Goal: Transaction & Acquisition: Purchase product/service

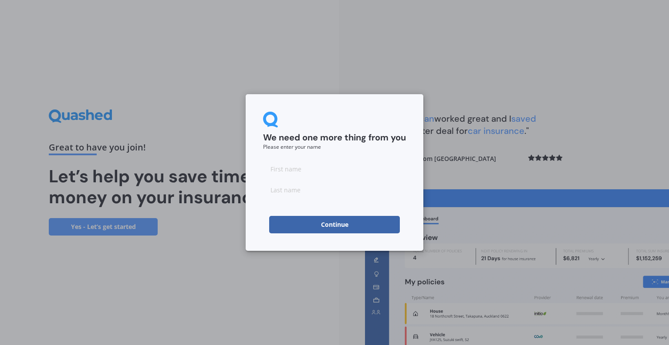
click at [302, 167] on input at bounding box center [334, 168] width 143 height 17
type input "[PERSON_NAME]"
click at [283, 224] on button "Continue" at bounding box center [334, 224] width 131 height 17
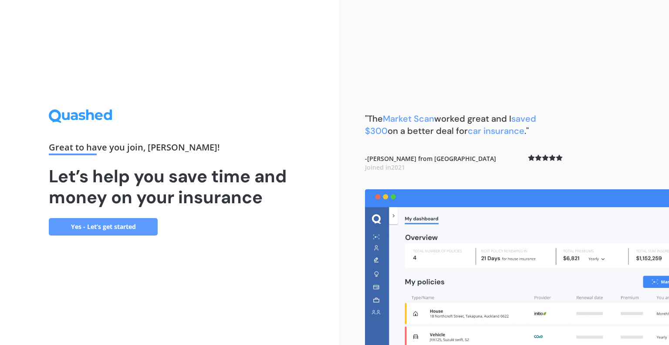
click at [90, 228] on link "Yes - Let’s get started" at bounding box center [103, 226] width 109 height 17
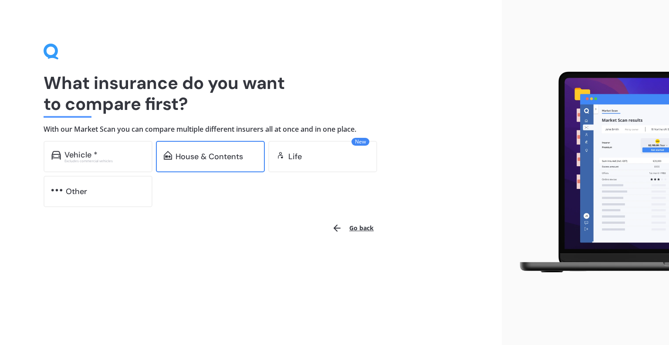
click at [190, 161] on div "House & Contents" at bounding box center [210, 156] width 68 height 9
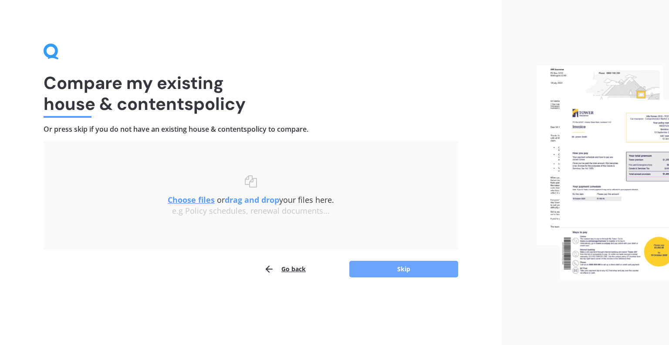
click at [403, 271] on button "Skip" at bounding box center [403, 269] width 109 height 17
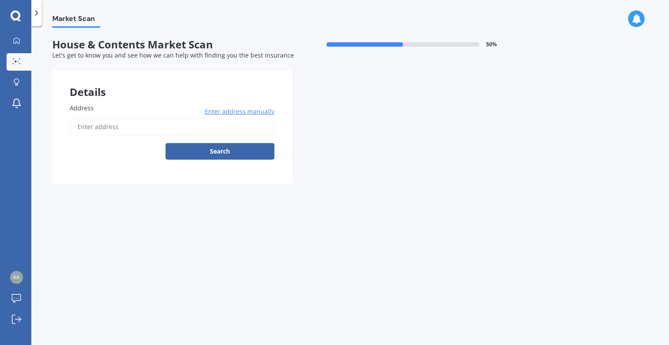
click at [101, 129] on input "Address" at bounding box center [172, 127] width 205 height 18
type input "[STREET_ADDRESS]"
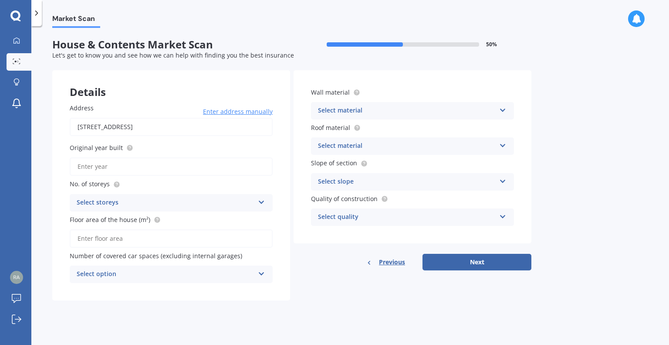
click at [122, 166] on input "Original year built" at bounding box center [171, 166] width 203 height 18
type input "1929"
click at [265, 201] on div "Select storeys 1 2 3 4 5+" at bounding box center [171, 202] width 203 height 17
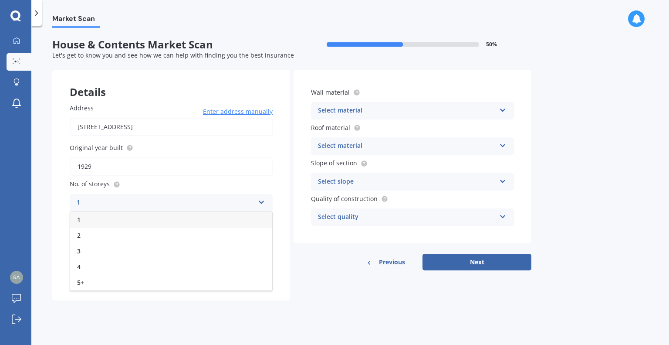
click at [157, 219] on div "1" at bounding box center [171, 220] width 202 height 16
click at [151, 240] on input "Floor area of the house (m²)" at bounding box center [171, 238] width 203 height 18
type input "110"
click at [162, 277] on div "Select option" at bounding box center [166, 274] width 178 height 10
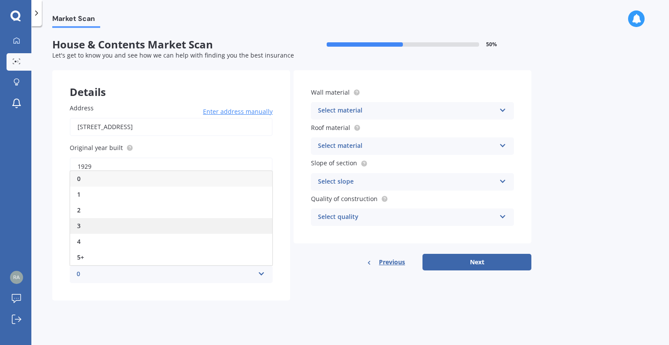
click at [97, 223] on div "3" at bounding box center [171, 226] width 202 height 16
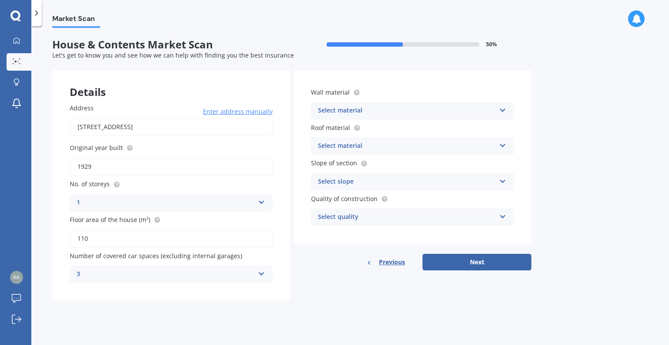
click at [373, 112] on div "Select material" at bounding box center [407, 110] width 178 height 10
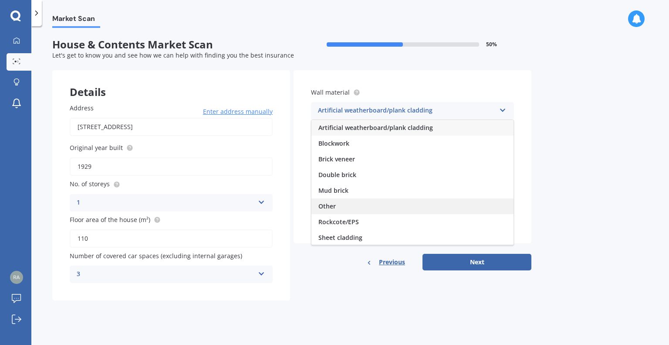
click at [326, 211] on div "Other" at bounding box center [412, 206] width 202 height 16
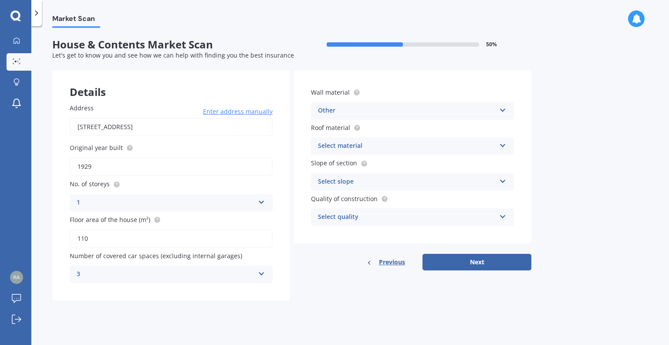
click at [382, 115] on div "Other" at bounding box center [407, 110] width 178 height 10
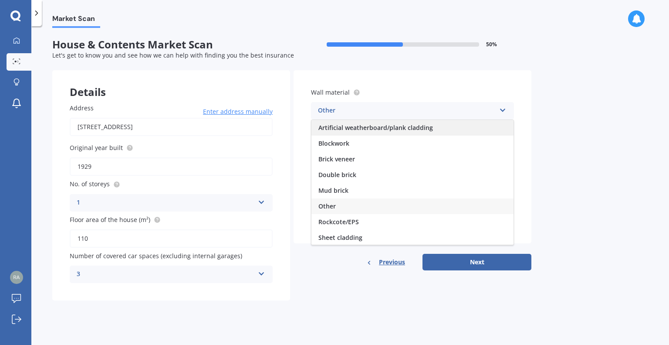
click at [375, 133] on div "Artificial weatherboard/plank cladding" at bounding box center [412, 128] width 202 height 16
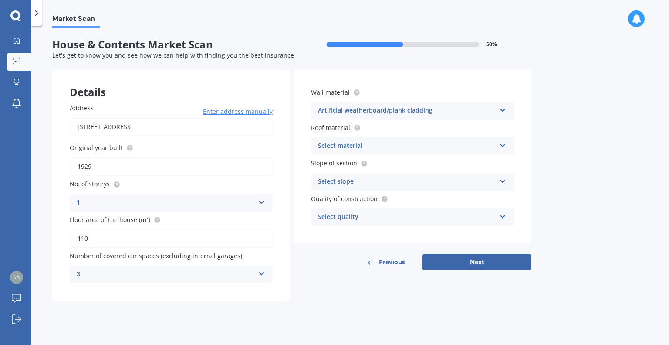
click at [335, 149] on div "Select material" at bounding box center [407, 146] width 178 height 10
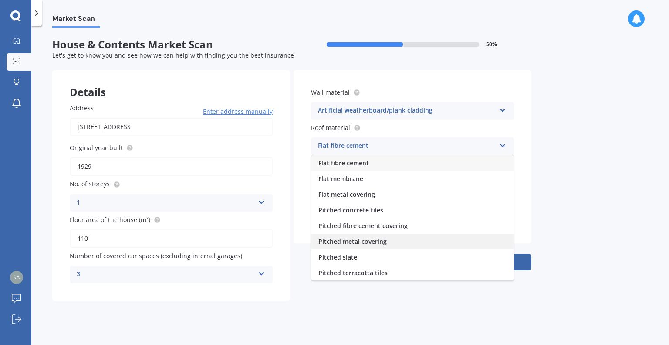
click at [396, 244] on div "Pitched metal covering" at bounding box center [412, 242] width 202 height 16
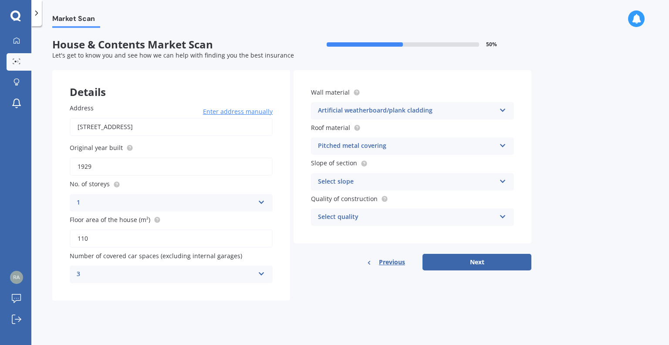
click at [341, 183] on div "Select slope" at bounding box center [407, 181] width 178 height 10
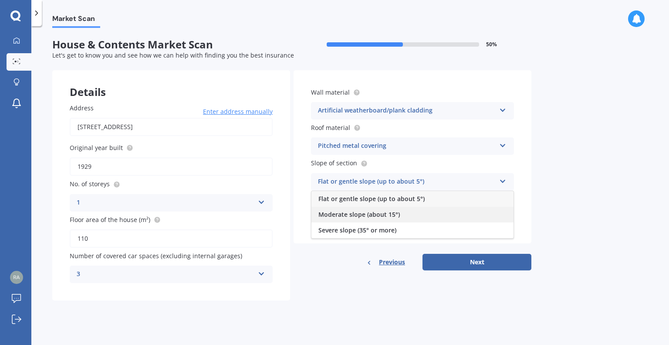
click at [330, 207] on div "Moderate slope (about 15°)" at bounding box center [412, 214] width 202 height 16
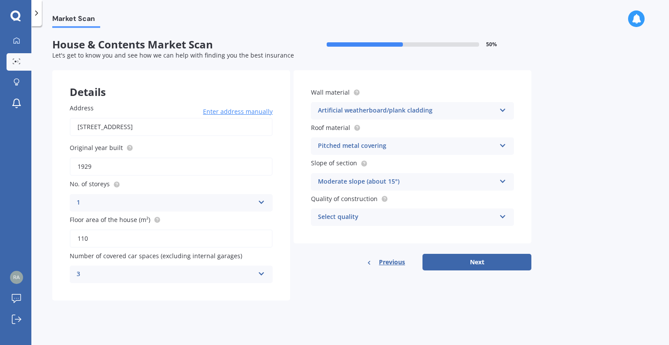
click at [332, 220] on div "Select quality" at bounding box center [407, 217] width 178 height 10
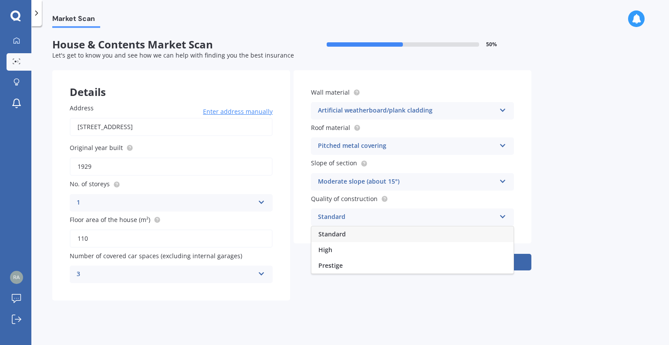
click at [322, 234] on span "Standard" at bounding box center [331, 234] width 27 height 8
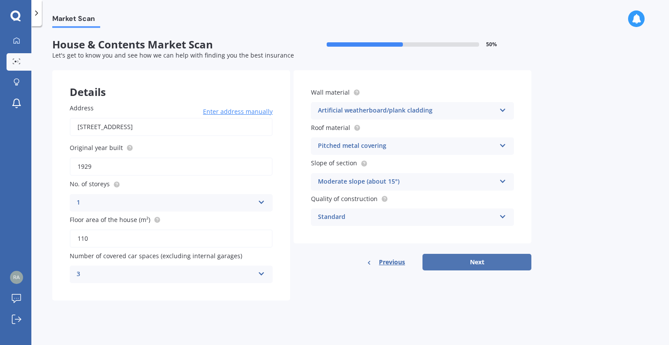
click at [470, 261] on button "Next" at bounding box center [477, 262] width 109 height 17
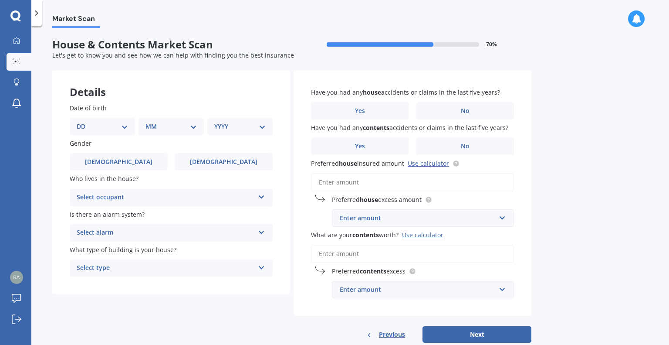
click at [123, 125] on select "DD 01 02 03 04 05 06 07 08 09 10 11 12 13 14 15 16 17 18 19 20 21 22 23 24 25 2…" at bounding box center [102, 127] width 51 height 10
select select "19"
click at [159, 128] on select "MM 01 02 03 04 05 06 07 08 09 10 11 12" at bounding box center [171, 127] width 51 height 10
select select "10"
click at [149, 122] on select "MM 01 02 03 04 05 06 07 08 09 10 11 12" at bounding box center [173, 127] width 48 height 10
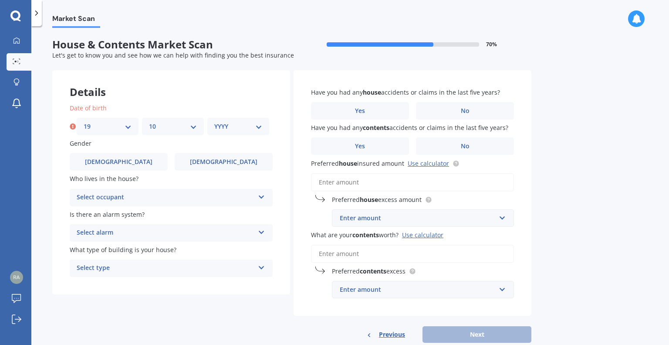
click at [222, 125] on select "YYYY 2009 2008 2007 2006 2005 2004 2003 2002 2001 2000 1999 1998 1997 1996 1995…" at bounding box center [238, 127] width 48 height 10
select select "1975"
click at [214, 122] on select "YYYY 2009 2008 2007 2006 2005 2004 2003 2002 2001 2000 1999 1998 1997 1996 1995…" at bounding box center [238, 127] width 48 height 10
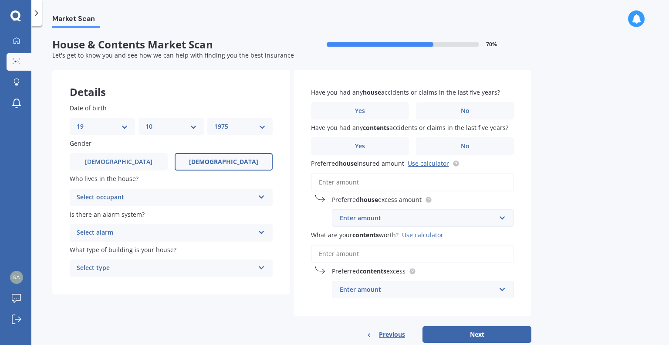
click at [226, 162] on span "[DEMOGRAPHIC_DATA]" at bounding box center [223, 161] width 69 height 7
click at [0, 0] on input "[DEMOGRAPHIC_DATA]" at bounding box center [0, 0] width 0 height 0
click at [139, 198] on div "Select occupant" at bounding box center [166, 197] width 178 height 10
click at [96, 213] on span "Owner" at bounding box center [87, 214] width 20 height 8
click at [104, 229] on div "Select alarm" at bounding box center [166, 232] width 178 height 10
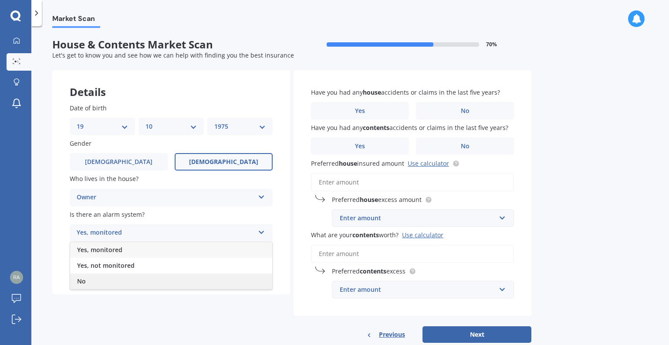
click at [82, 281] on span "No" at bounding box center [81, 281] width 9 height 8
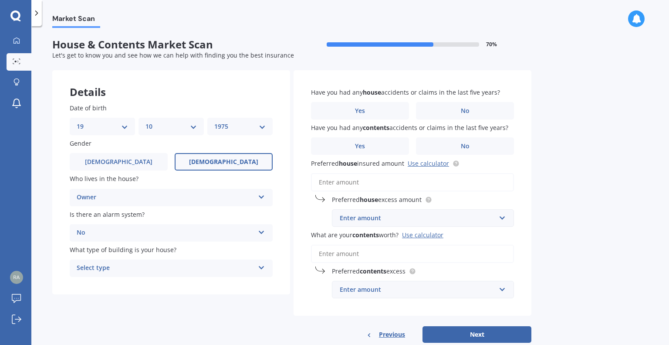
click at [106, 269] on div "Select type" at bounding box center [166, 268] width 178 height 10
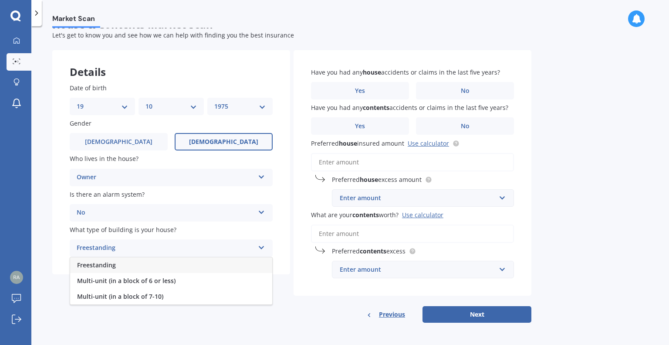
click at [106, 269] on div "Freestanding" at bounding box center [171, 265] width 202 height 16
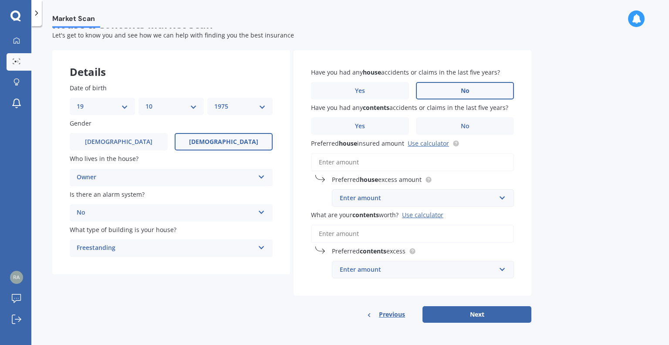
click at [472, 91] on label "No" at bounding box center [465, 90] width 98 height 17
click at [0, 0] on input "No" at bounding box center [0, 0] width 0 height 0
click at [467, 128] on span "No" at bounding box center [465, 125] width 9 height 7
click at [0, 0] on input "No" at bounding box center [0, 0] width 0 height 0
click at [366, 163] on input "Preferred house insured amount Use calculator" at bounding box center [412, 162] width 203 height 18
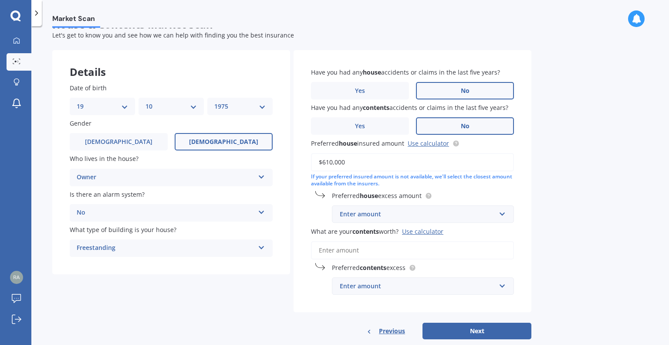
type input "$610,000"
type input "100000"
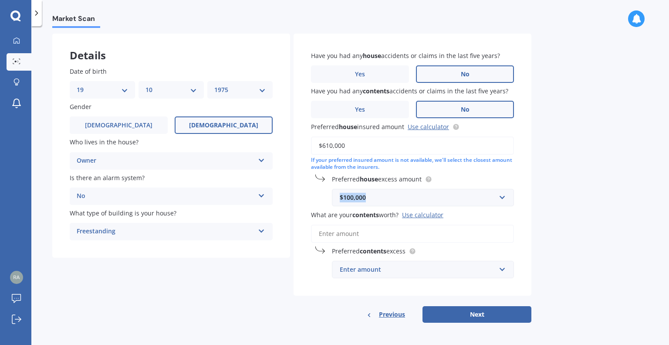
drag, startPoint x: 378, startPoint y: 199, endPoint x: 312, endPoint y: 199, distance: 65.8
click at [312, 199] on div "Preferred house excess amount $100,000 $100,000 $300 $400 $500 $750 $1,000 $2,0…" at bounding box center [412, 190] width 203 height 32
click at [410, 203] on input "text" at bounding box center [420, 197] width 174 height 17
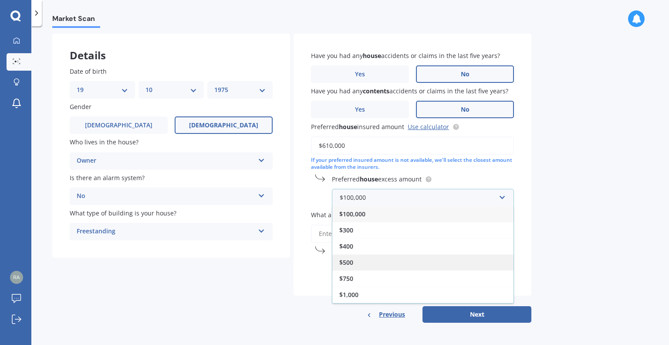
click at [347, 262] on span "$500" at bounding box center [346, 262] width 14 height 8
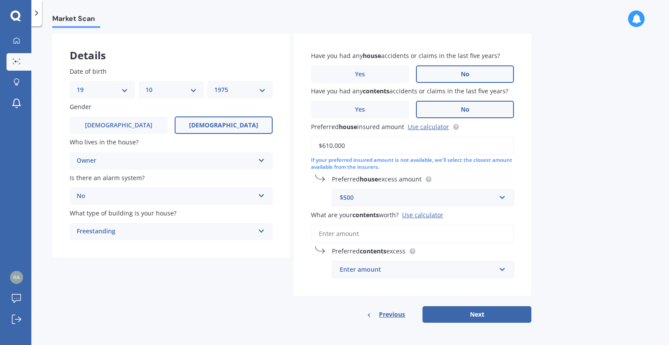
click at [427, 217] on div "Use calculator" at bounding box center [422, 214] width 41 height 8
click at [427, 224] on input "What are your contents worth? Use calculator" at bounding box center [412, 233] width 203 height 18
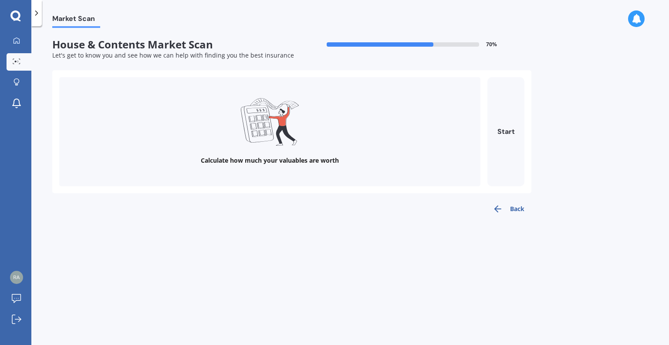
scroll to position [0, 0]
click at [509, 127] on button "Start" at bounding box center [505, 131] width 37 height 109
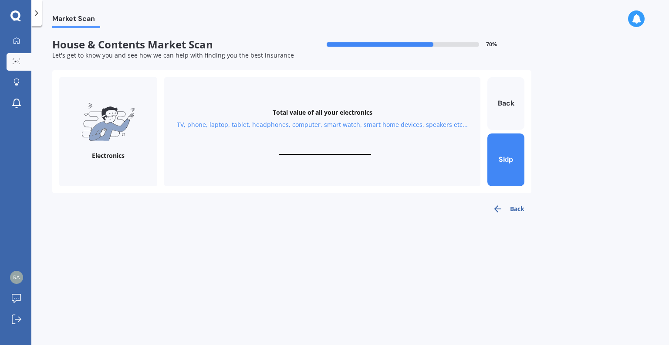
click at [307, 150] on input "text" at bounding box center [325, 150] width 92 height 8
type input "$5"
type input "$6,500"
click at [502, 162] on button "Next" at bounding box center [505, 159] width 37 height 53
click at [323, 150] on input "text" at bounding box center [325, 150] width 92 height 8
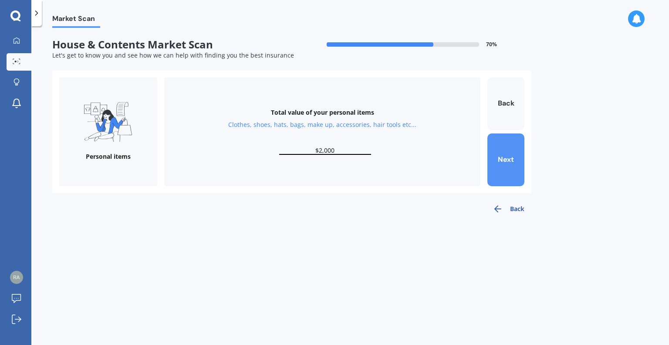
type input "$2,000"
click at [502, 156] on button "Next" at bounding box center [505, 159] width 37 height 53
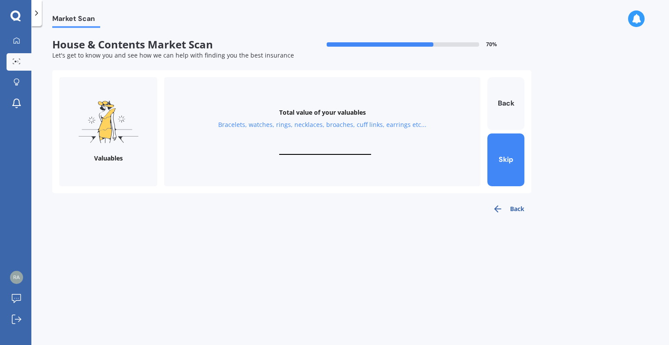
click at [320, 148] on input "text" at bounding box center [325, 150] width 92 height 8
type input "$1,500"
click at [512, 162] on button "Next" at bounding box center [505, 159] width 37 height 53
click at [345, 151] on input "text" at bounding box center [325, 150] width 92 height 8
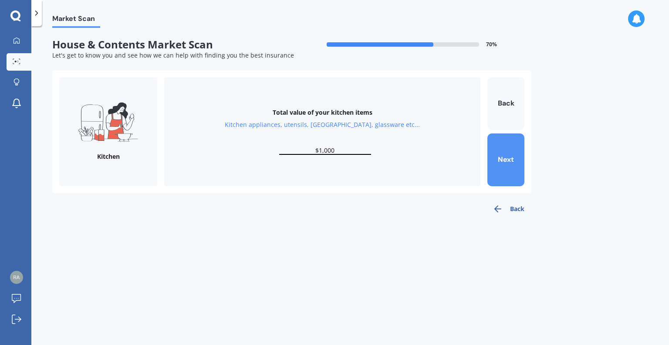
type input "$1,000"
click at [516, 157] on button "Next" at bounding box center [505, 159] width 37 height 53
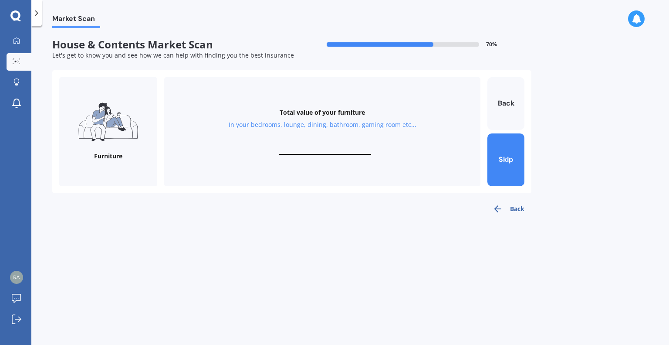
click at [359, 146] on input "text" at bounding box center [325, 150] width 92 height 8
type input "$12,000"
click at [515, 170] on button "Next" at bounding box center [505, 159] width 37 height 53
click at [334, 149] on input "text" at bounding box center [325, 150] width 92 height 8
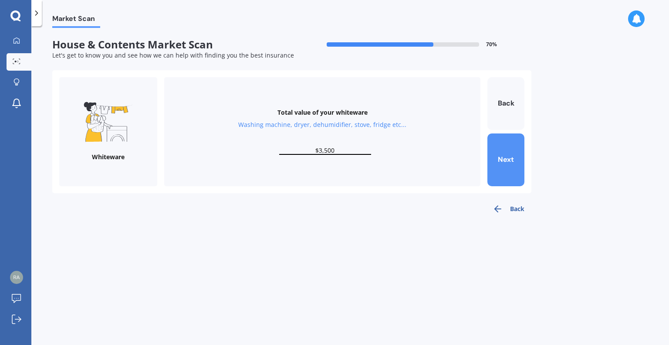
type input "$3,500"
click at [511, 161] on button "Next" at bounding box center [505, 159] width 37 height 53
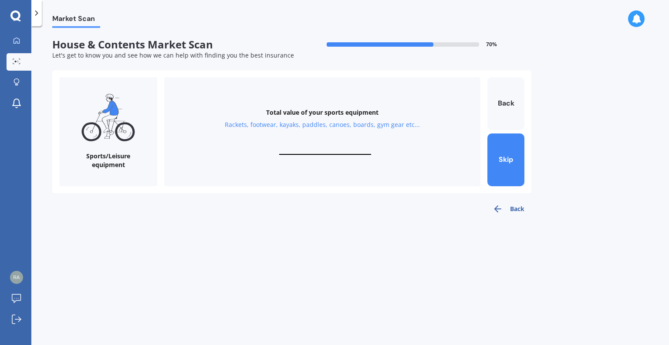
click at [328, 150] on input "text" at bounding box center [325, 150] width 92 height 8
type input "$1,000"
click at [507, 165] on button "Next" at bounding box center [505, 159] width 37 height 53
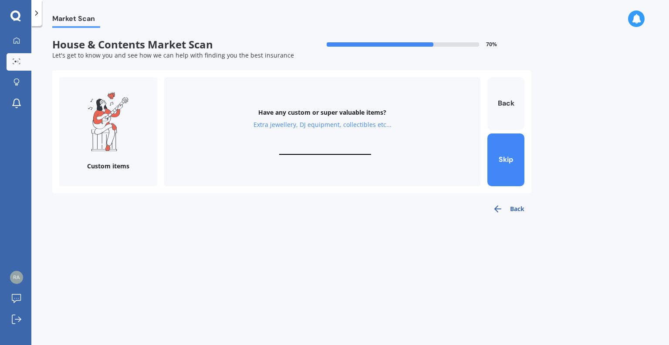
click at [329, 149] on input "text" at bounding box center [325, 150] width 92 height 8
type input "$15,000"
click at [505, 162] on button "Finish" at bounding box center [505, 159] width 37 height 53
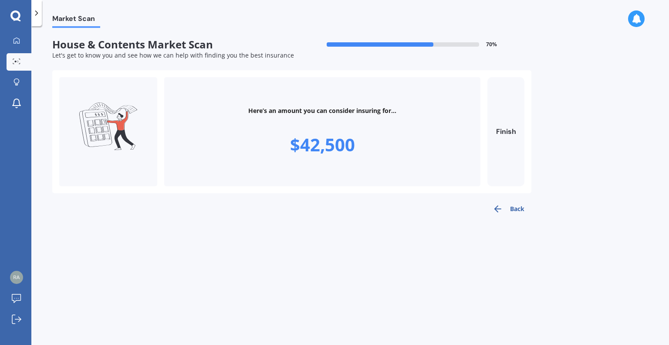
click at [518, 208] on button "Back" at bounding box center [509, 208] width 46 height 17
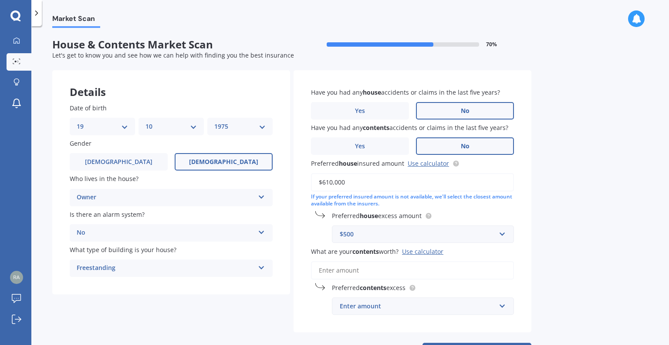
scroll to position [37, 0]
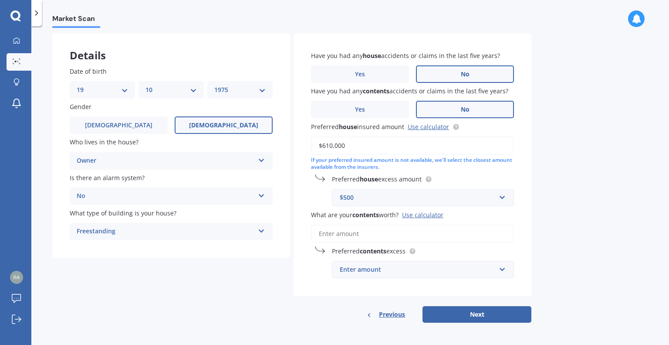
click at [352, 234] on input "What are your contents worth? Use calculator" at bounding box center [412, 233] width 203 height 18
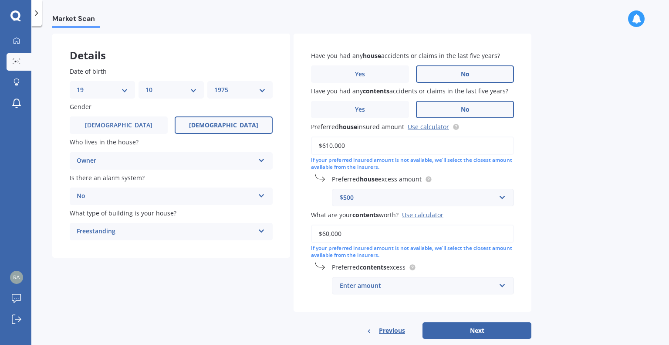
type input "$60,000"
click at [375, 285] on div "Enter amount" at bounding box center [418, 286] width 156 height 10
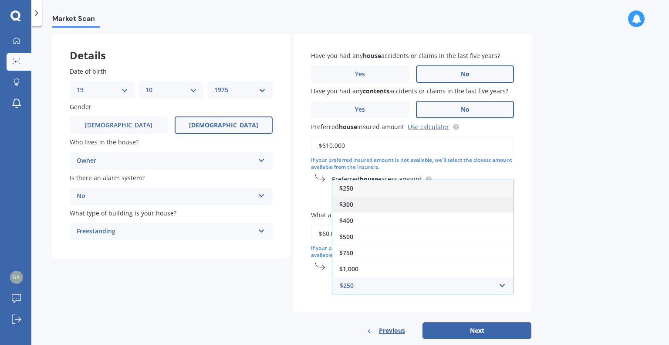
click at [352, 202] on span "$300" at bounding box center [346, 204] width 14 height 8
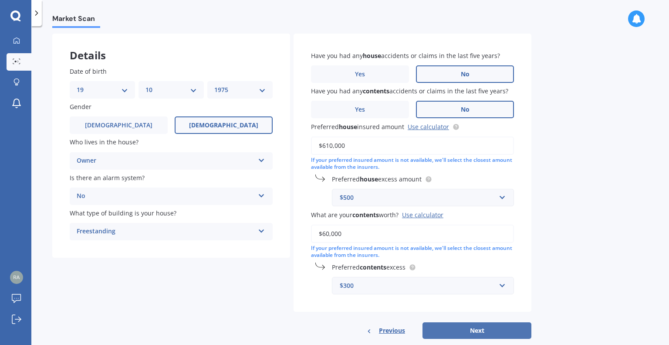
click at [472, 331] on button "Next" at bounding box center [477, 330] width 109 height 17
select select "19"
select select "10"
select select "1975"
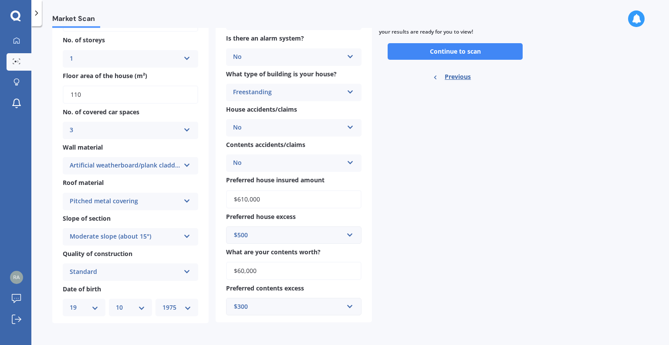
scroll to position [115, 0]
click at [188, 234] on icon at bounding box center [186, 233] width 7 height 6
click at [390, 219] on div "For your Market Scan we assume: Ready to go By clicking scan you agree for Quas…" at bounding box center [455, 138] width 152 height 367
click at [454, 48] on button "Continue to scan" at bounding box center [455, 50] width 135 height 17
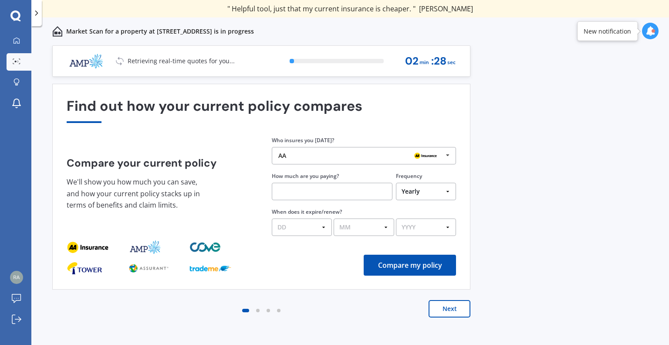
click at [320, 157] on div "AA" at bounding box center [360, 155] width 165 height 7
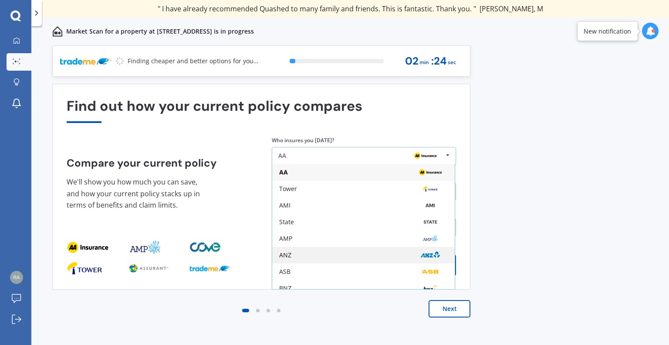
scroll to position [57, 0]
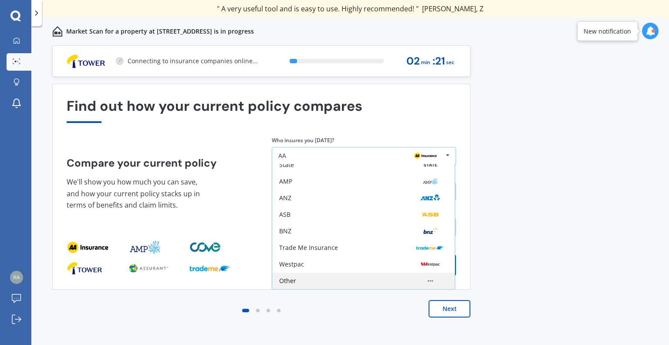
click at [292, 279] on div "Other" at bounding box center [287, 281] width 17 height 6
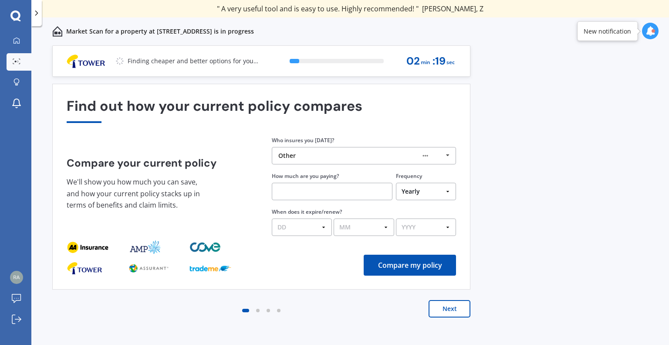
click at [324, 196] on input "text" at bounding box center [332, 191] width 121 height 17
type input "$98.32"
click at [415, 194] on select "Yearly Six-Monthly Quarterly Monthly Fortnightly Weekly One-Off" at bounding box center [426, 191] width 60 height 17
select select "Fortnightly"
click at [396, 183] on select "Yearly Six-Monthly Quarterly Monthly Fortnightly Weekly One-Off" at bounding box center [426, 191] width 60 height 17
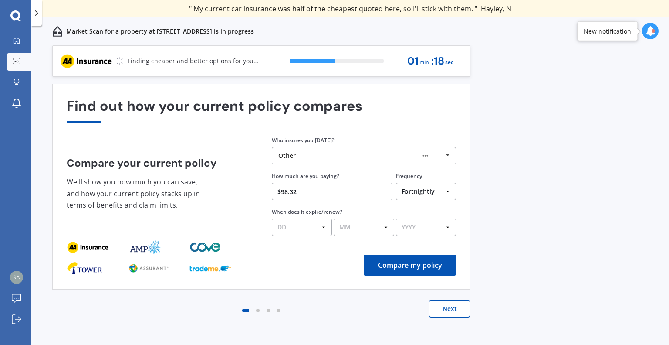
click at [315, 227] on select "DD 01 02 03 04 05 06 07 08 09 10 11 12 13 14 15 16 17 18 19 20 21 22 23 24 25 2…" at bounding box center [302, 226] width 60 height 17
select select "16"
click at [272, 218] on select "DD 01 02 03 04 05 06 07 08 09 10 11 12 13 14 15 16 17 18 19 20 21 22 23 24 25 2…" at bounding box center [302, 226] width 60 height 17
click at [361, 230] on select "MM 01 02 03 04 05 06 07 08 09 10 11 12" at bounding box center [364, 226] width 60 height 17
select select "09"
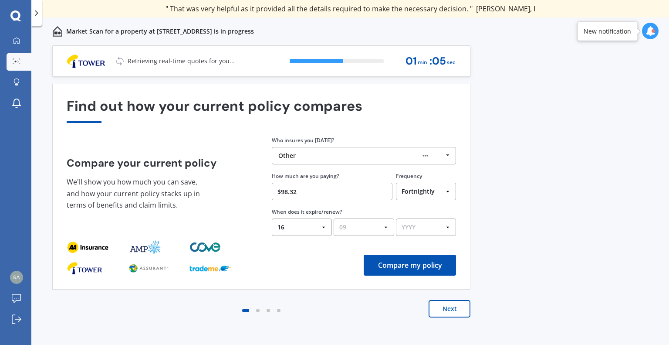
click at [334, 218] on select "MM 01 02 03 04 05 06 07 08 09 10 11 12" at bounding box center [364, 226] width 60 height 17
click at [413, 230] on select "YYYY 2026 2025 2024" at bounding box center [426, 226] width 60 height 17
select select "2025"
click at [396, 218] on select "YYYY 2026 2025 2024" at bounding box center [426, 226] width 60 height 17
click at [416, 265] on button "Compare my policy" at bounding box center [410, 264] width 92 height 21
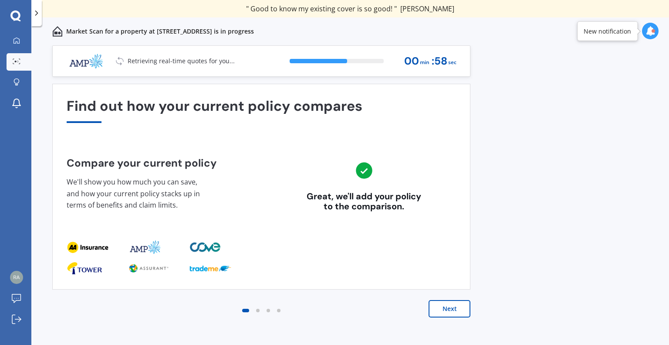
click at [449, 307] on button "Next" at bounding box center [450, 308] width 42 height 17
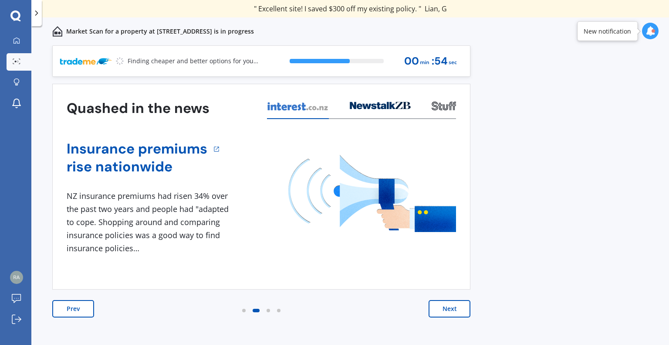
click at [449, 307] on button "Next" at bounding box center [450, 308] width 42 height 17
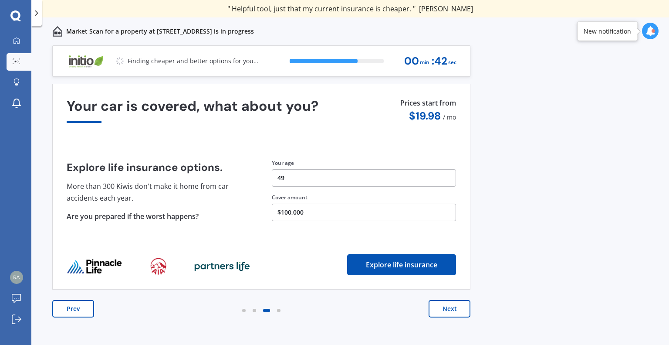
click at [305, 213] on button "$100,000" at bounding box center [364, 211] width 184 height 17
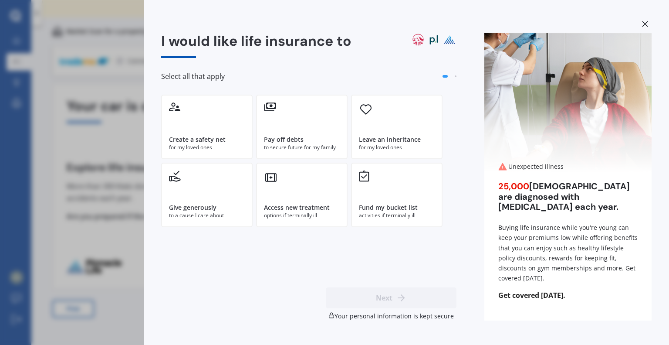
click at [646, 21] on icon at bounding box center [645, 24] width 6 height 6
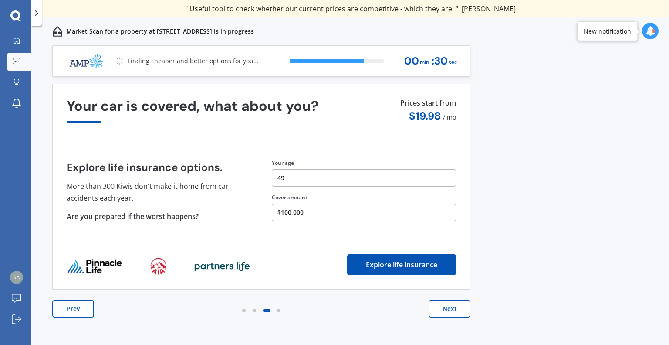
click at [449, 315] on button "Next" at bounding box center [450, 308] width 42 height 17
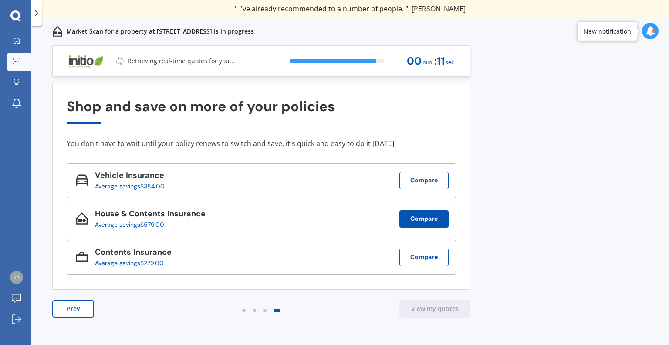
click at [435, 218] on button "Compare" at bounding box center [423, 218] width 49 height 17
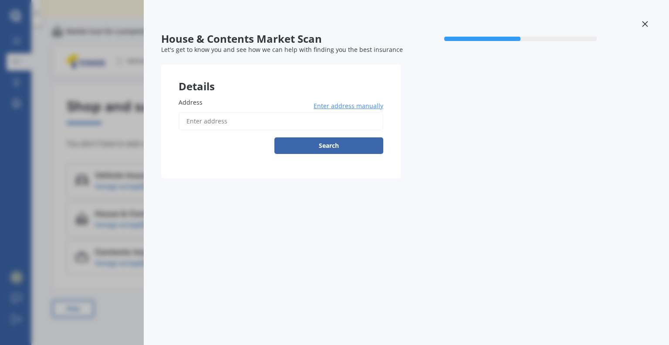
click at [648, 26] on icon at bounding box center [645, 24] width 6 height 6
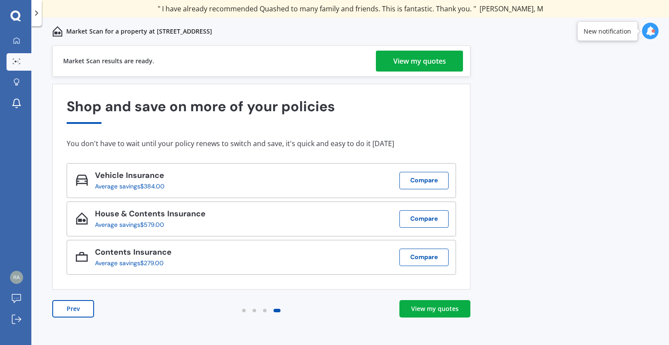
click at [435, 308] on div "View my quotes" at bounding box center [434, 308] width 47 height 9
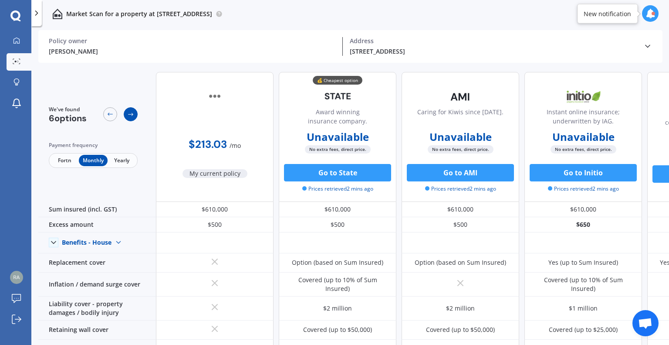
click at [125, 111] on div at bounding box center [131, 114] width 14 height 14
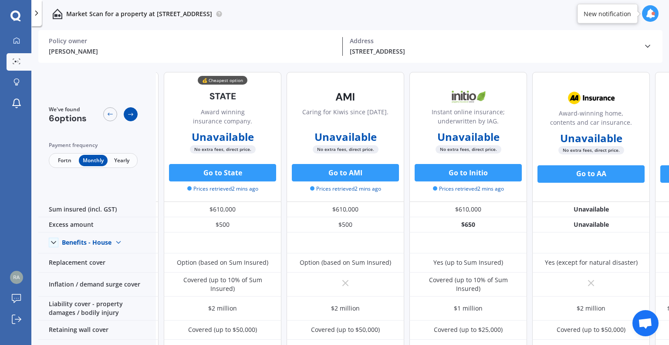
scroll to position [0, 118]
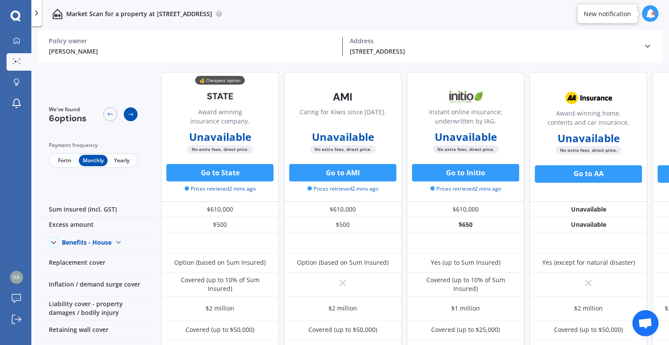
click at [129, 113] on icon at bounding box center [130, 114] width 7 height 7
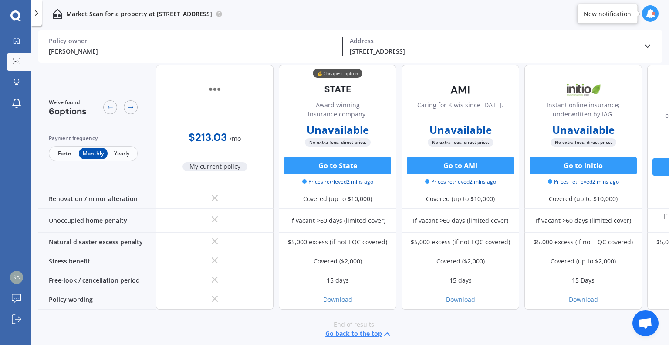
scroll to position [423, 223]
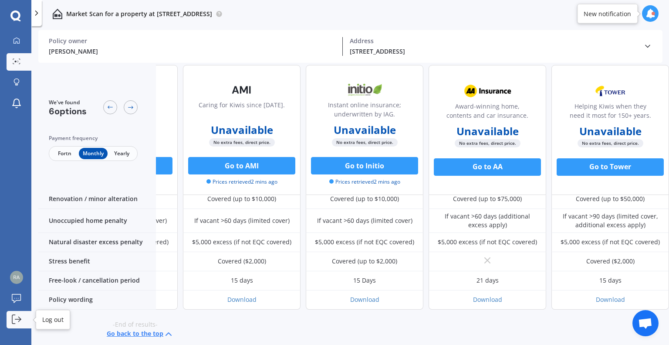
click at [17, 323] on icon at bounding box center [17, 319] width 10 height 10
